Goal: Navigation & Orientation: Understand site structure

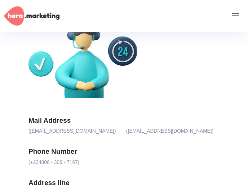
scroll to position [201, 0]
